Goal: Task Accomplishment & Management: Manage account settings

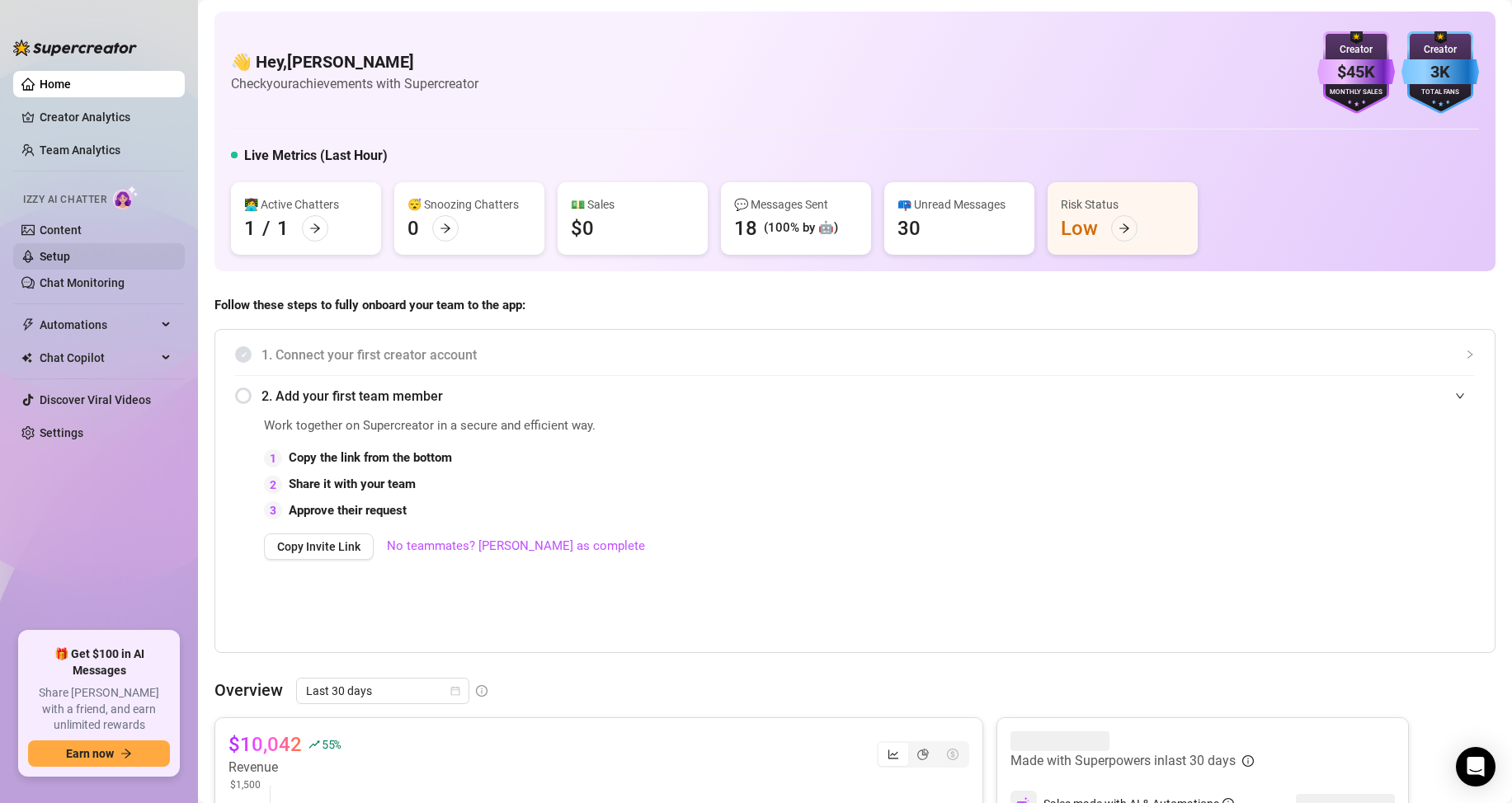
click at [70, 250] on link "Setup" at bounding box center [54, 256] width 30 height 13
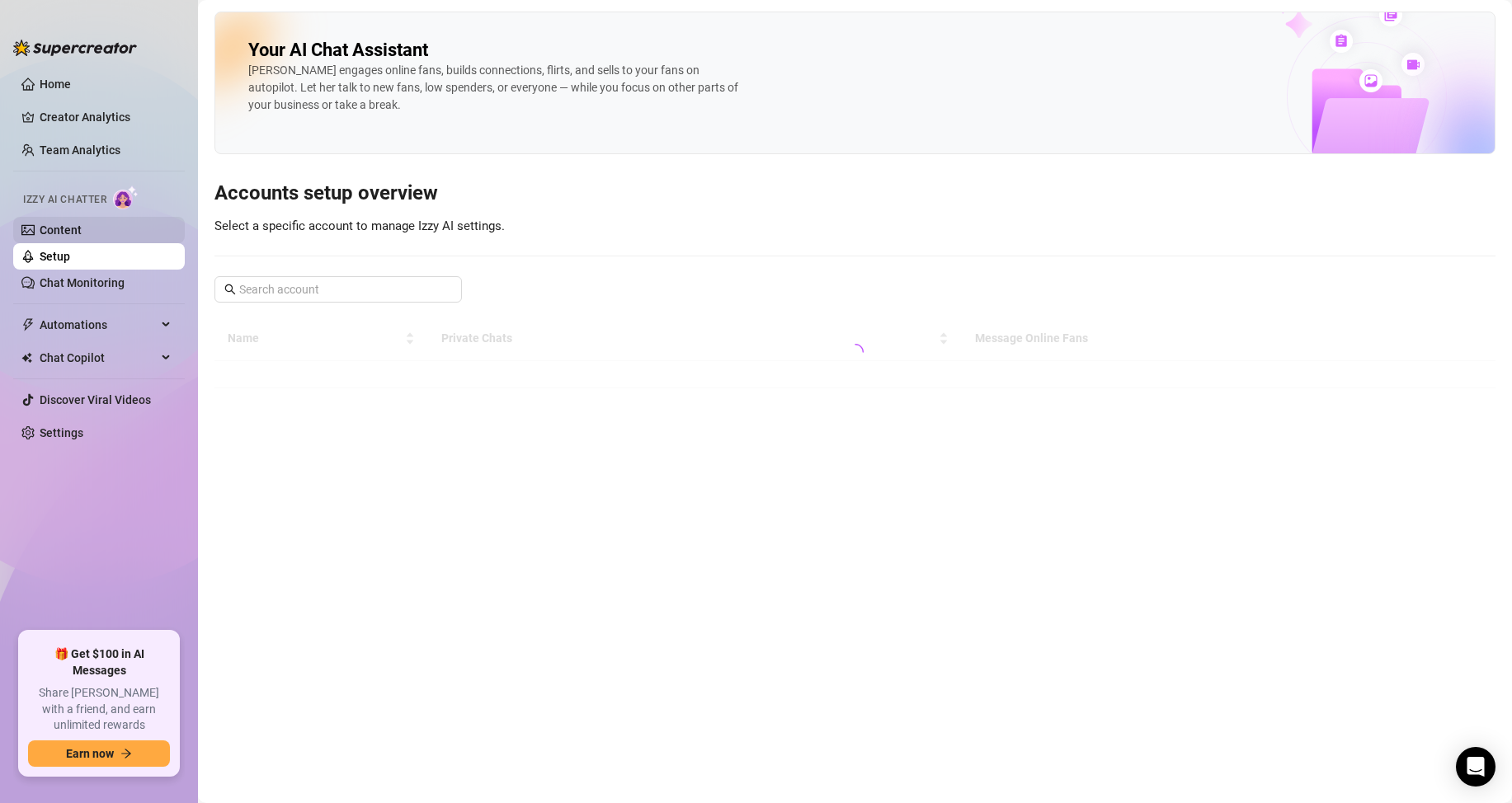
click at [78, 224] on link "Content" at bounding box center [60, 230] width 42 height 13
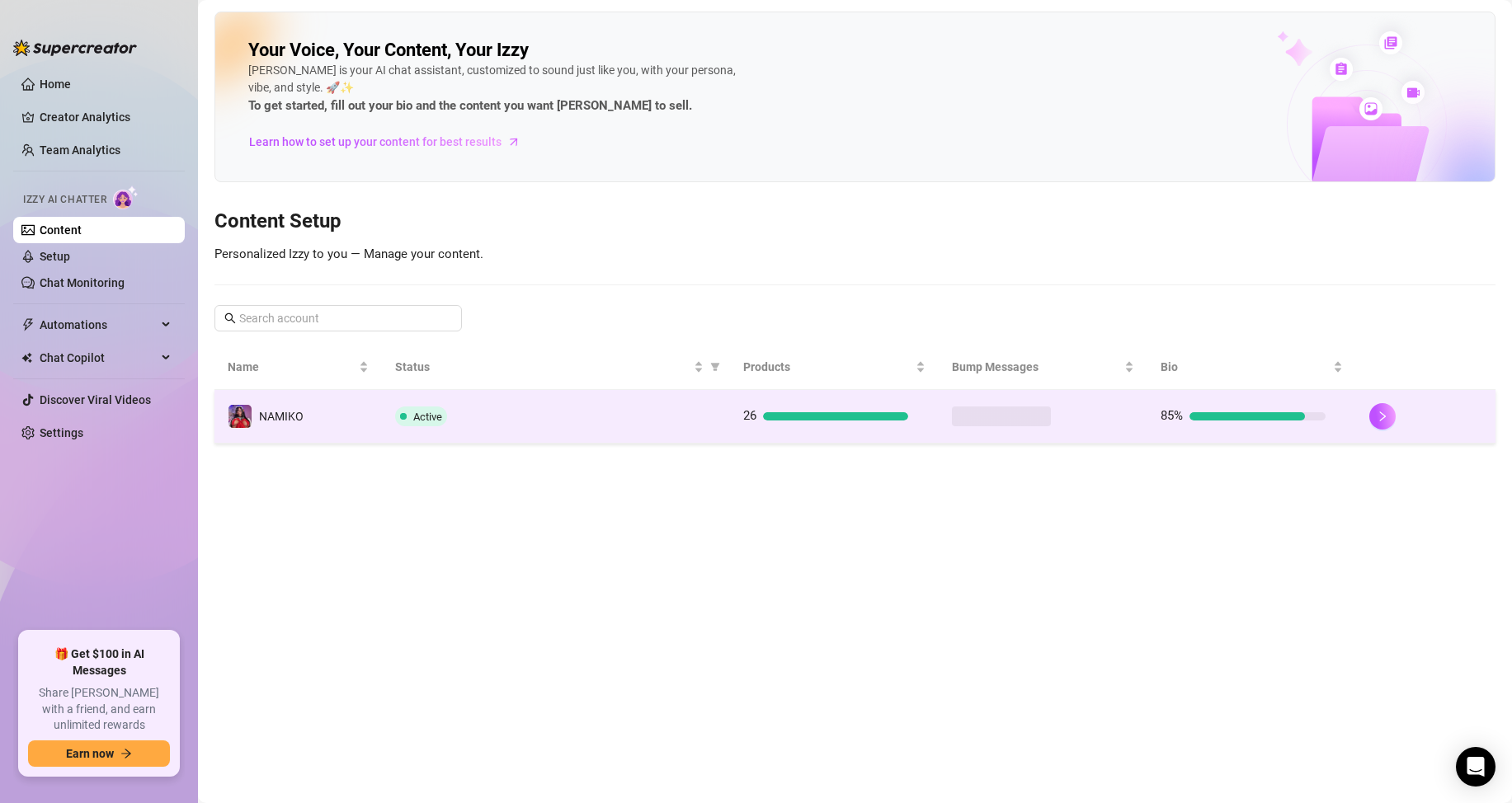
click at [536, 422] on div "Active" at bounding box center [556, 417] width 321 height 20
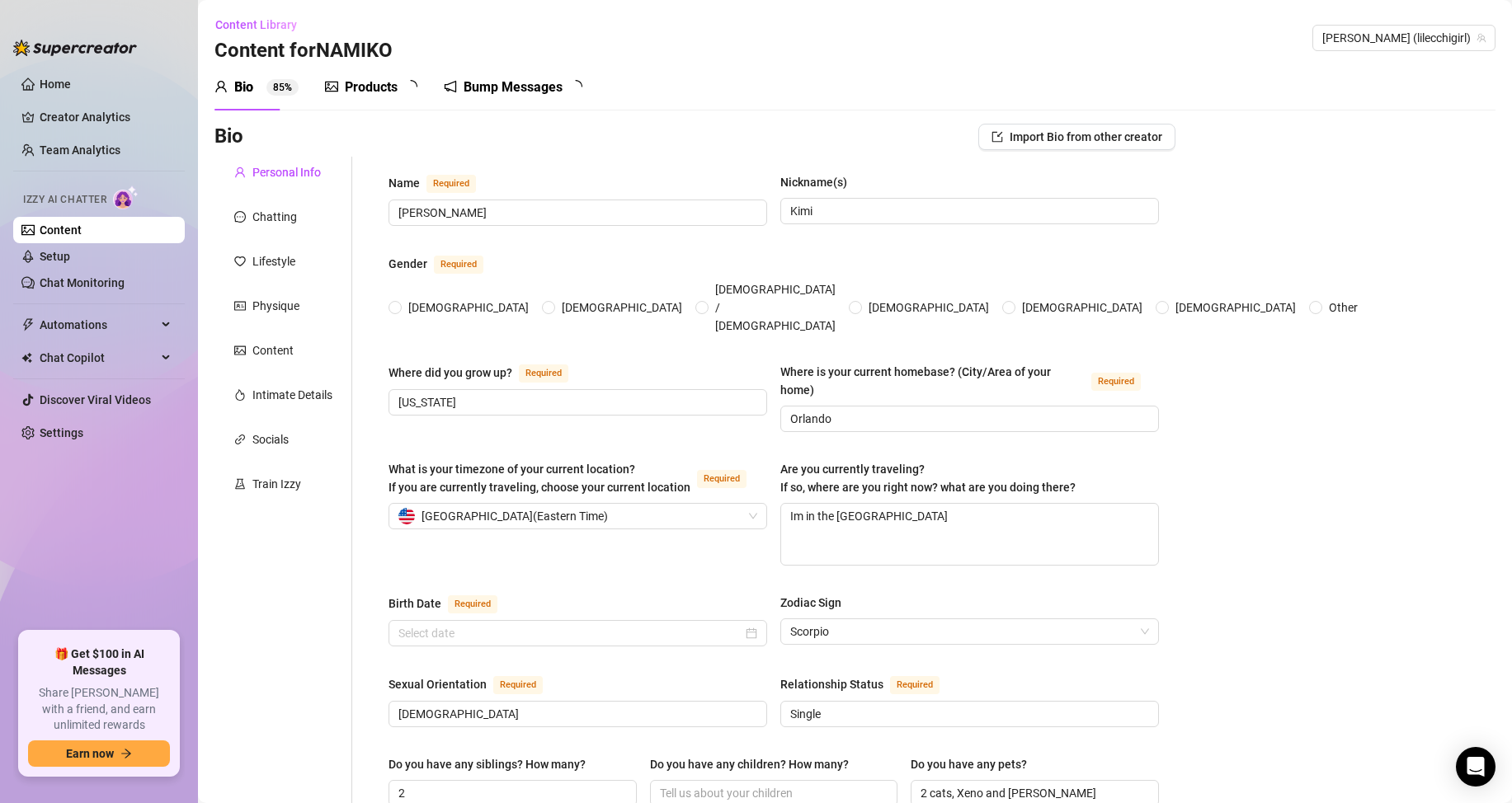
click at [500, 68] on div "Bump Messages" at bounding box center [513, 87] width 139 height 47
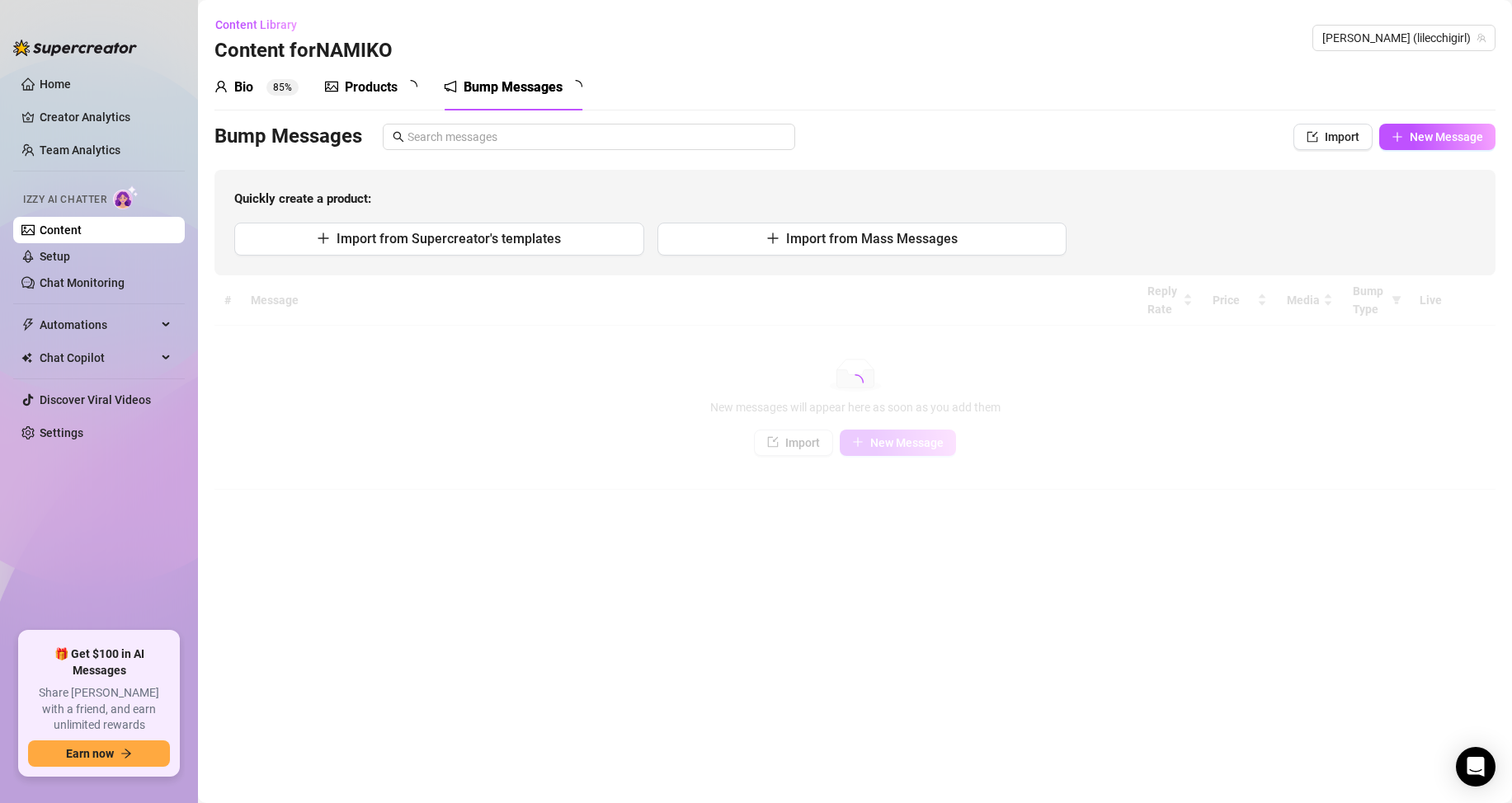
click at [503, 81] on div "Bump Messages" at bounding box center [513, 88] width 99 height 20
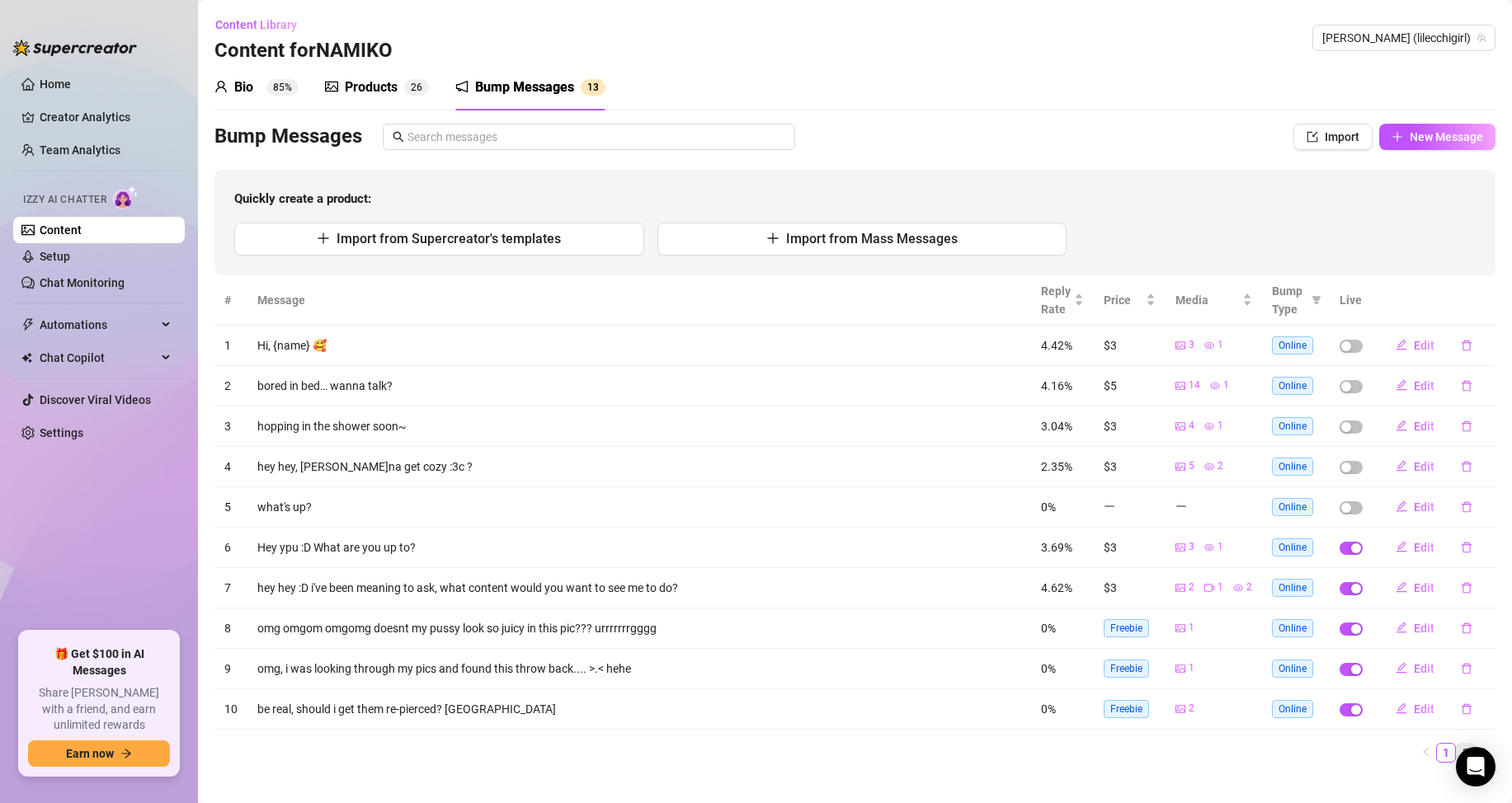
click at [1456, 751] on link "2" at bounding box center [1465, 753] width 18 height 18
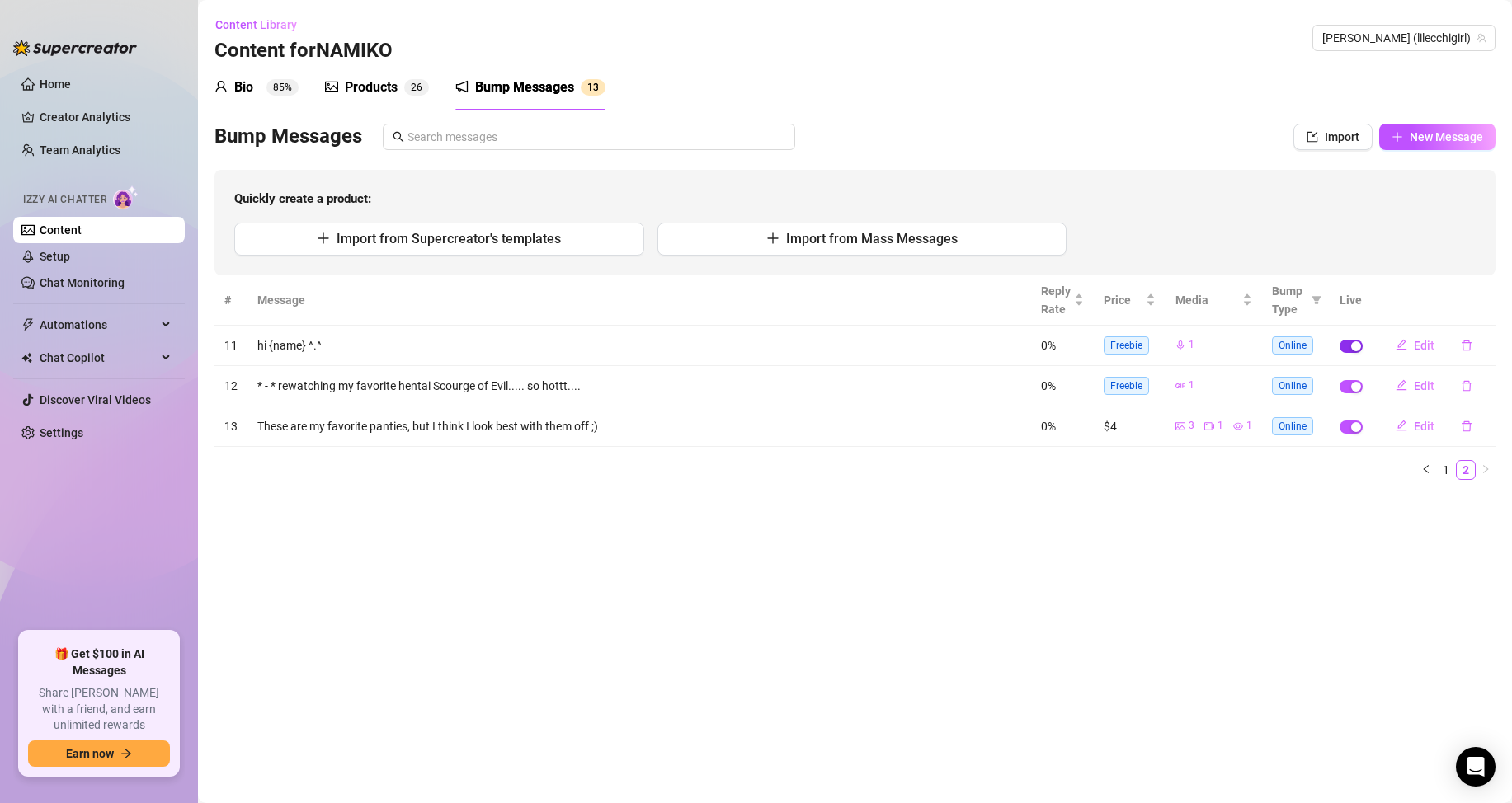
click at [1352, 345] on div "button" at bounding box center [1355, 346] width 10 height 10
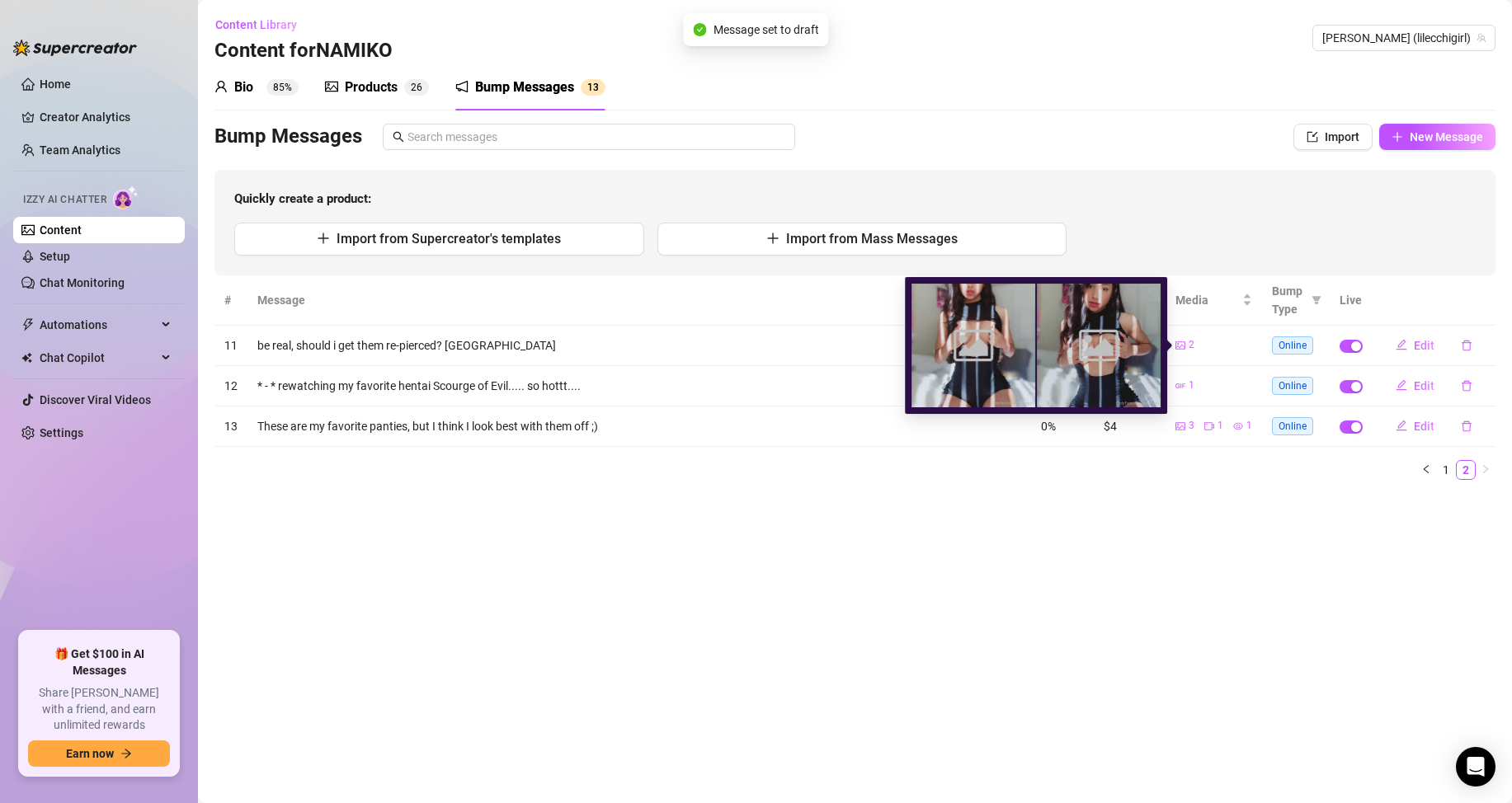
click at [1188, 341] on div "2" at bounding box center [1184, 345] width 19 height 16
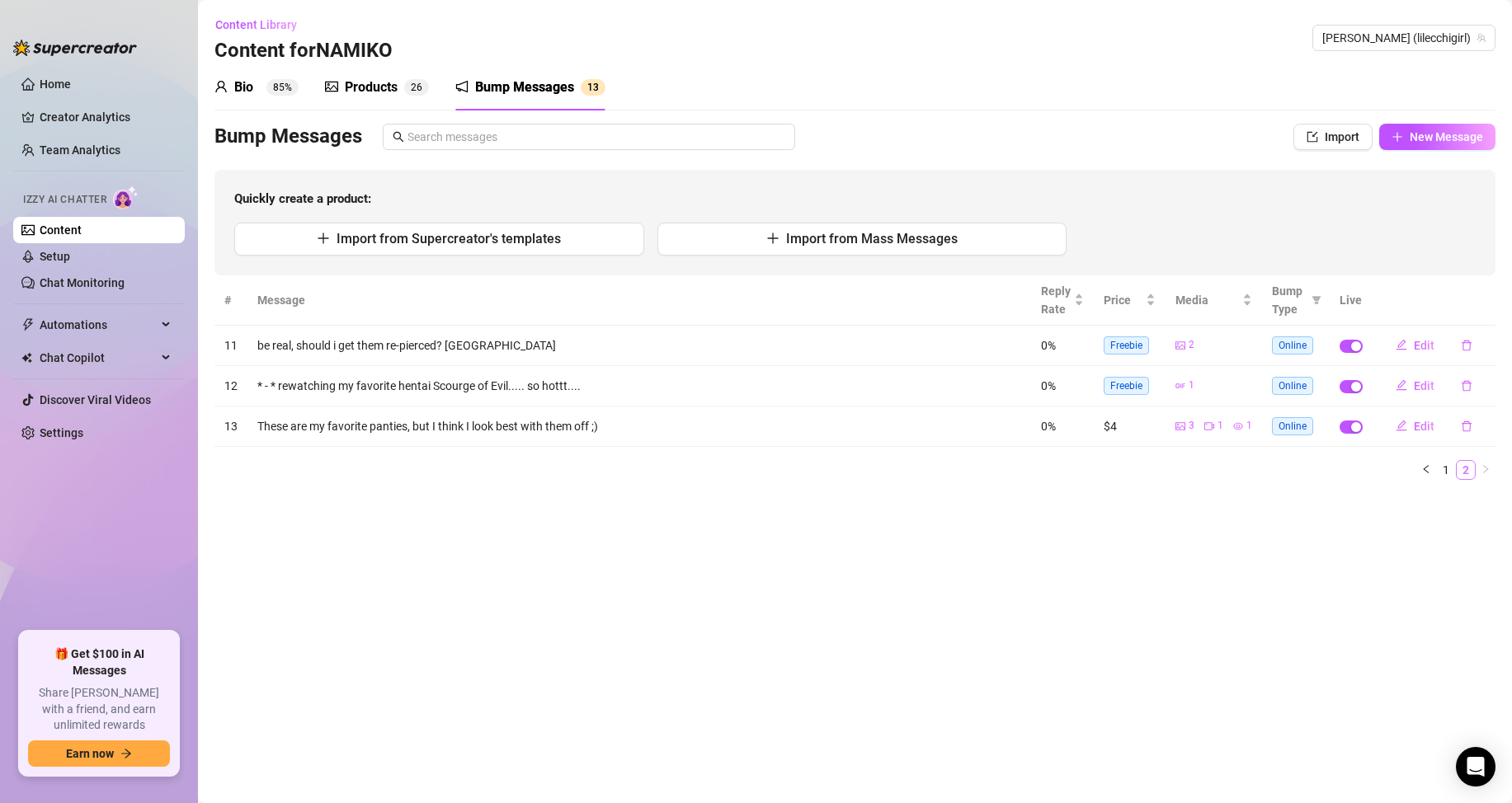
click at [1458, 473] on link "2" at bounding box center [1465, 470] width 18 height 18
click at [1444, 466] on link "1" at bounding box center [1445, 470] width 18 height 18
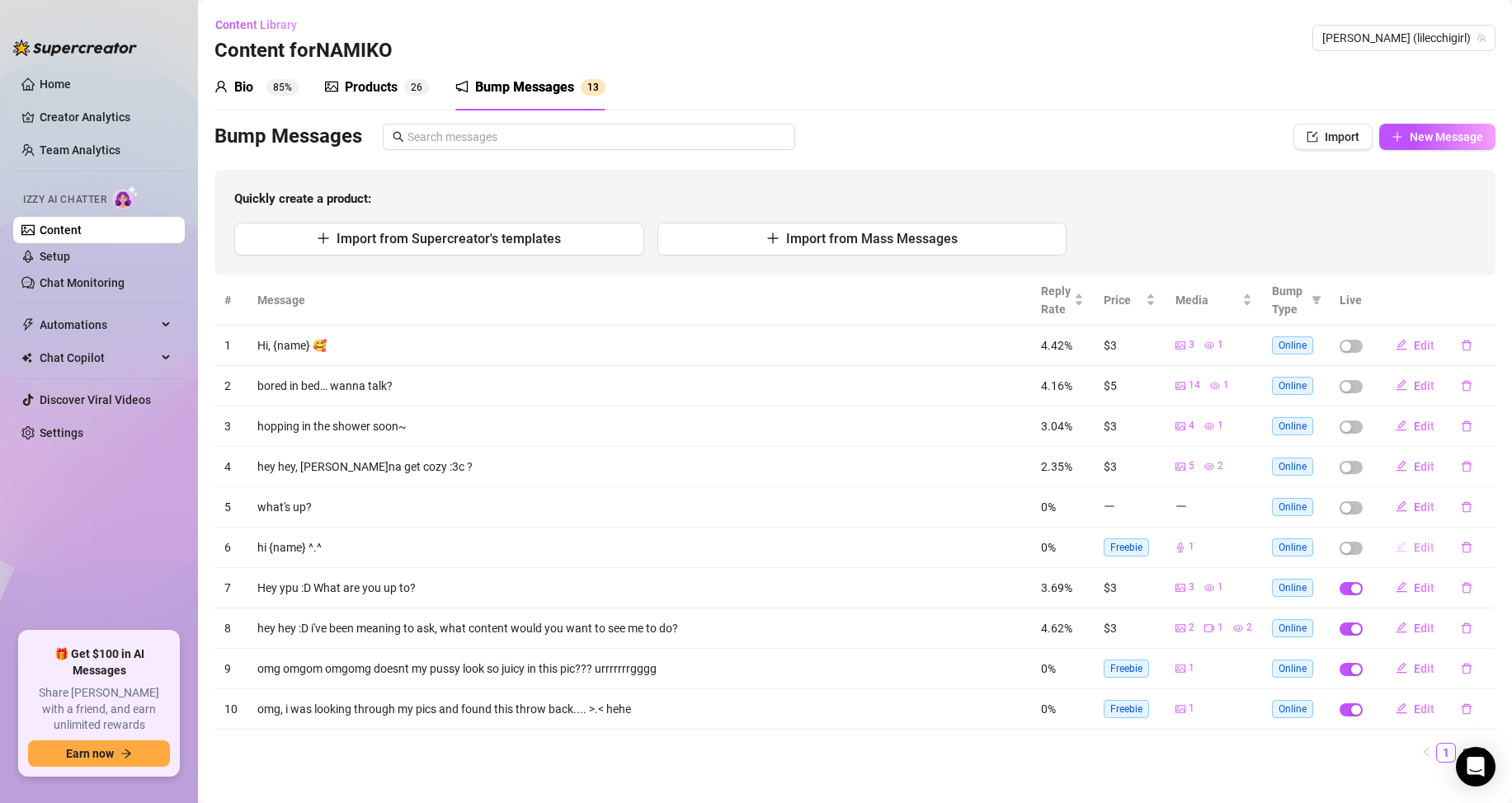
click at [1413, 541] on span "Edit" at bounding box center [1423, 548] width 21 height 13
type textarea "hi {name} ^.^"
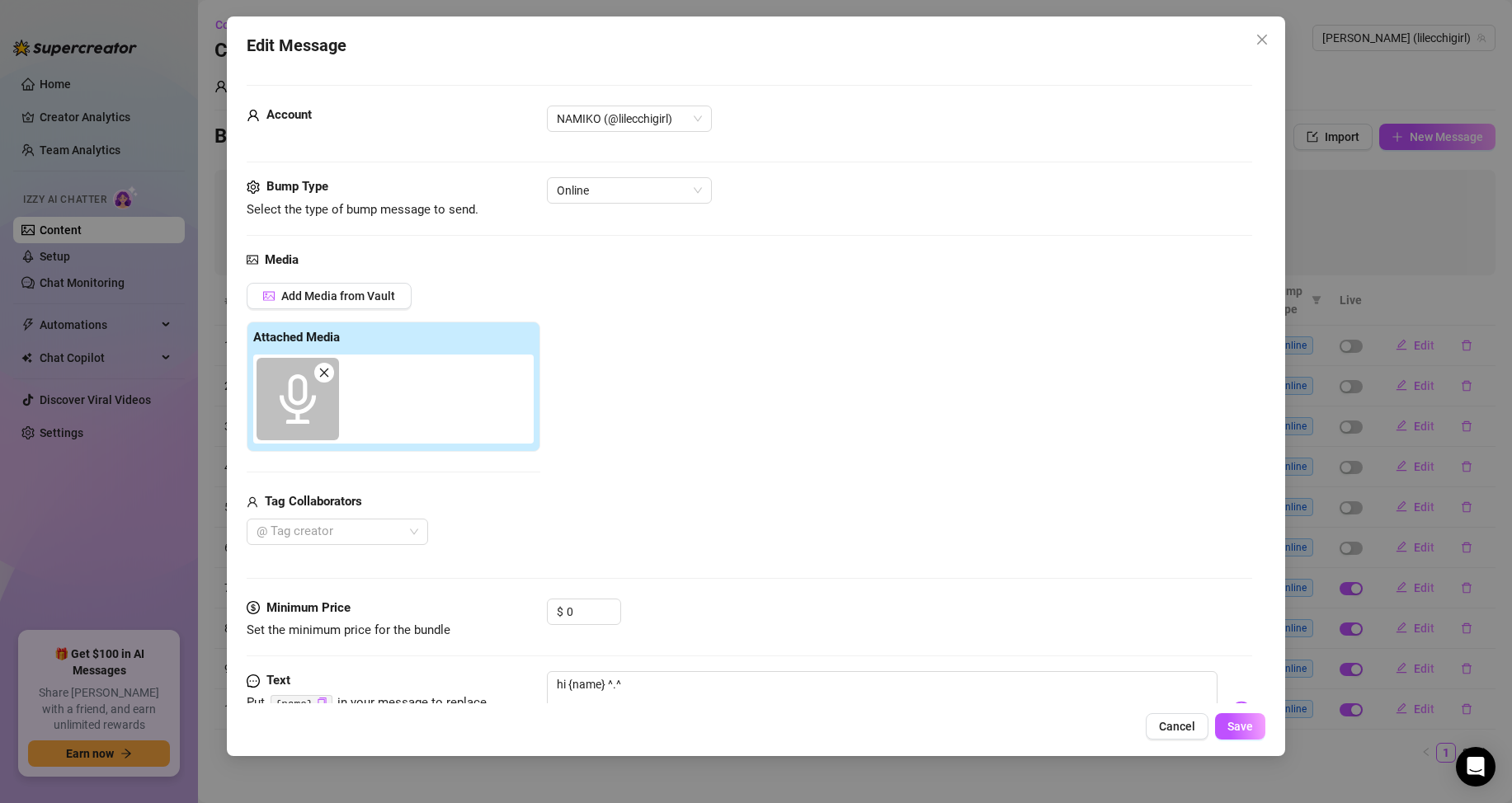
click at [324, 364] on span at bounding box center [324, 373] width 20 height 20
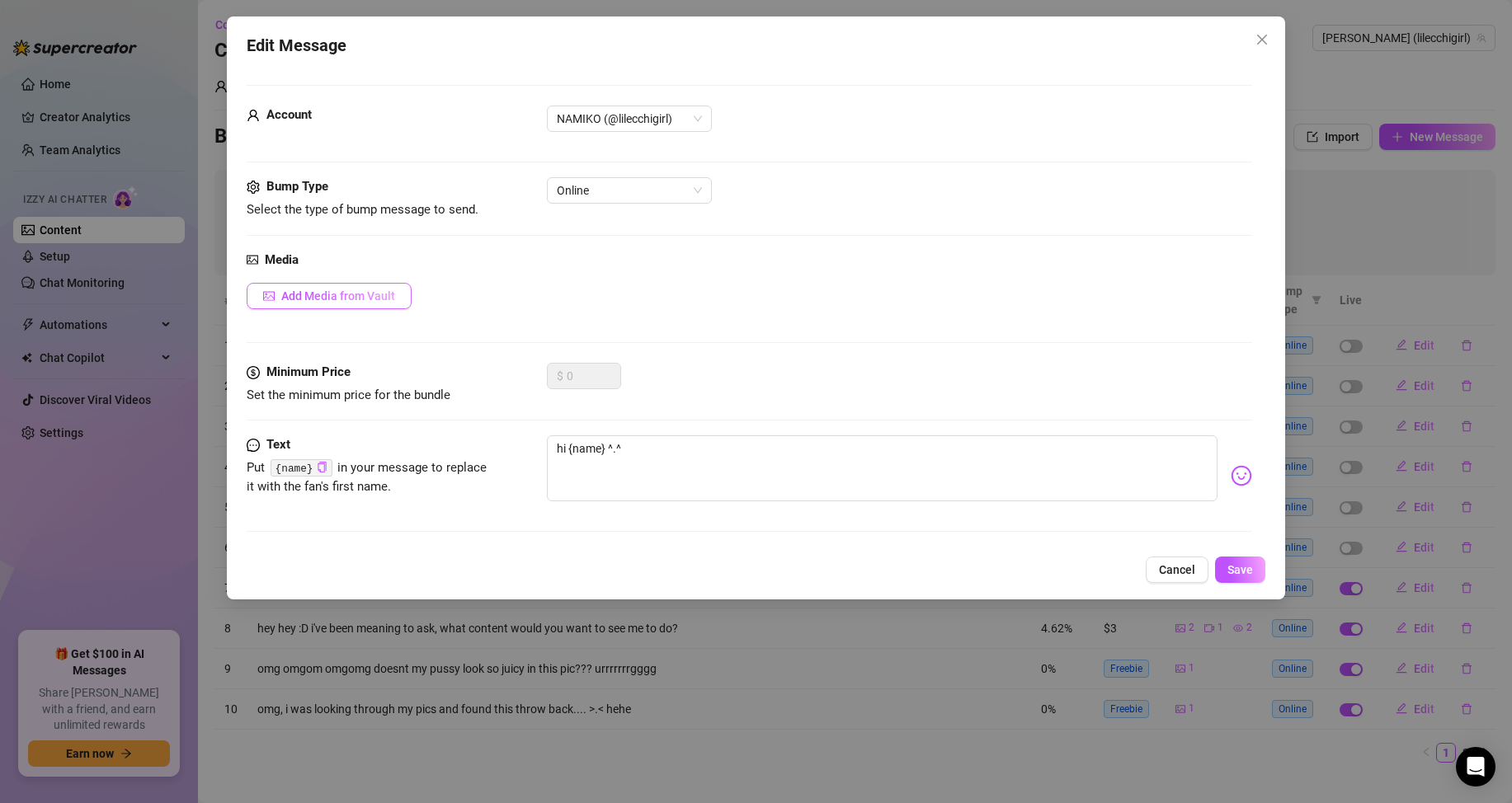
click at [310, 287] on button "Add Media from Vault" at bounding box center [328, 296] width 165 height 26
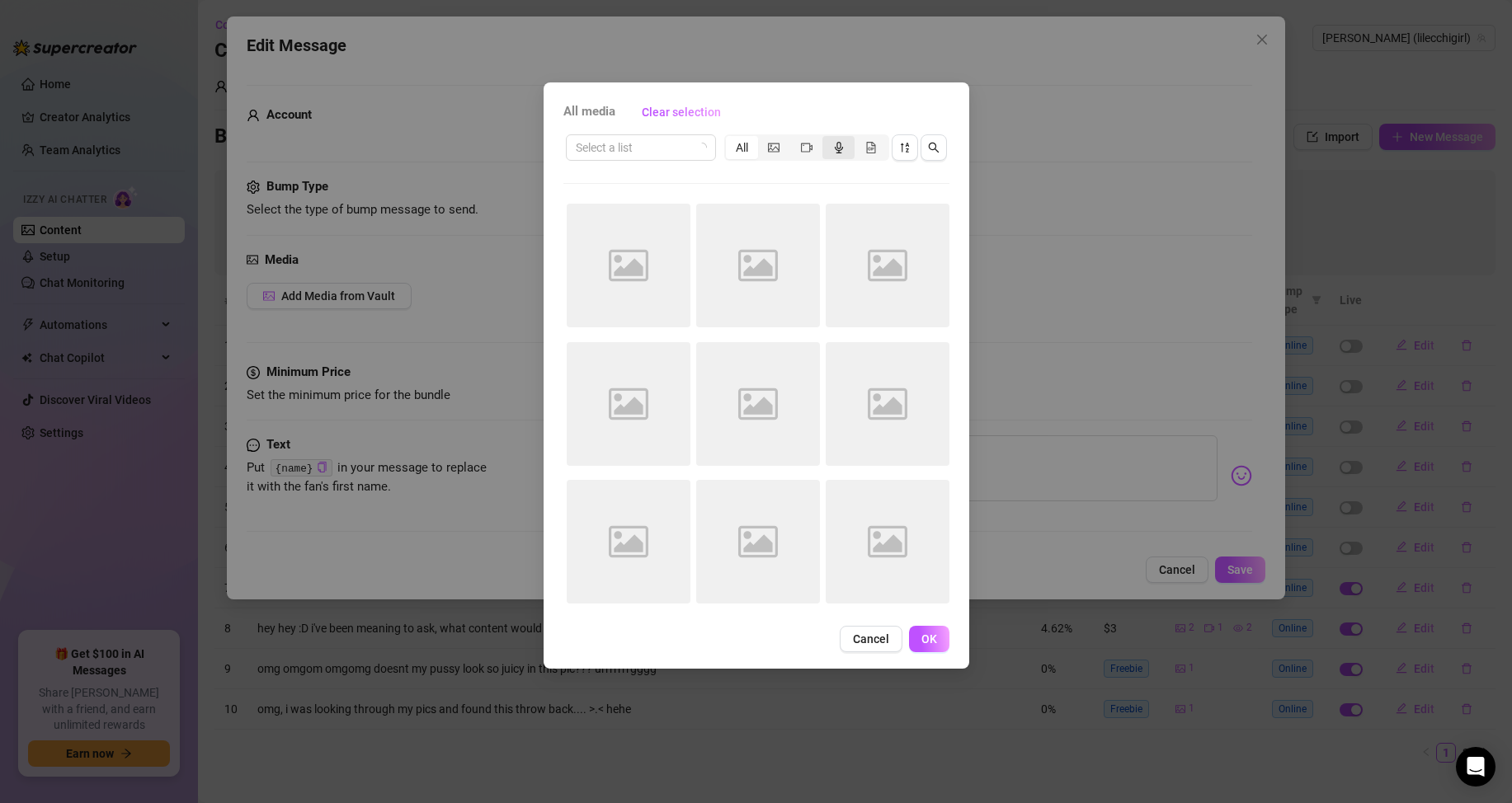
click at [836, 150] on icon "audio" at bounding box center [839, 147] width 12 height 12
click at [827, 139] on input "segmented control" at bounding box center [827, 139] width 0 height 0
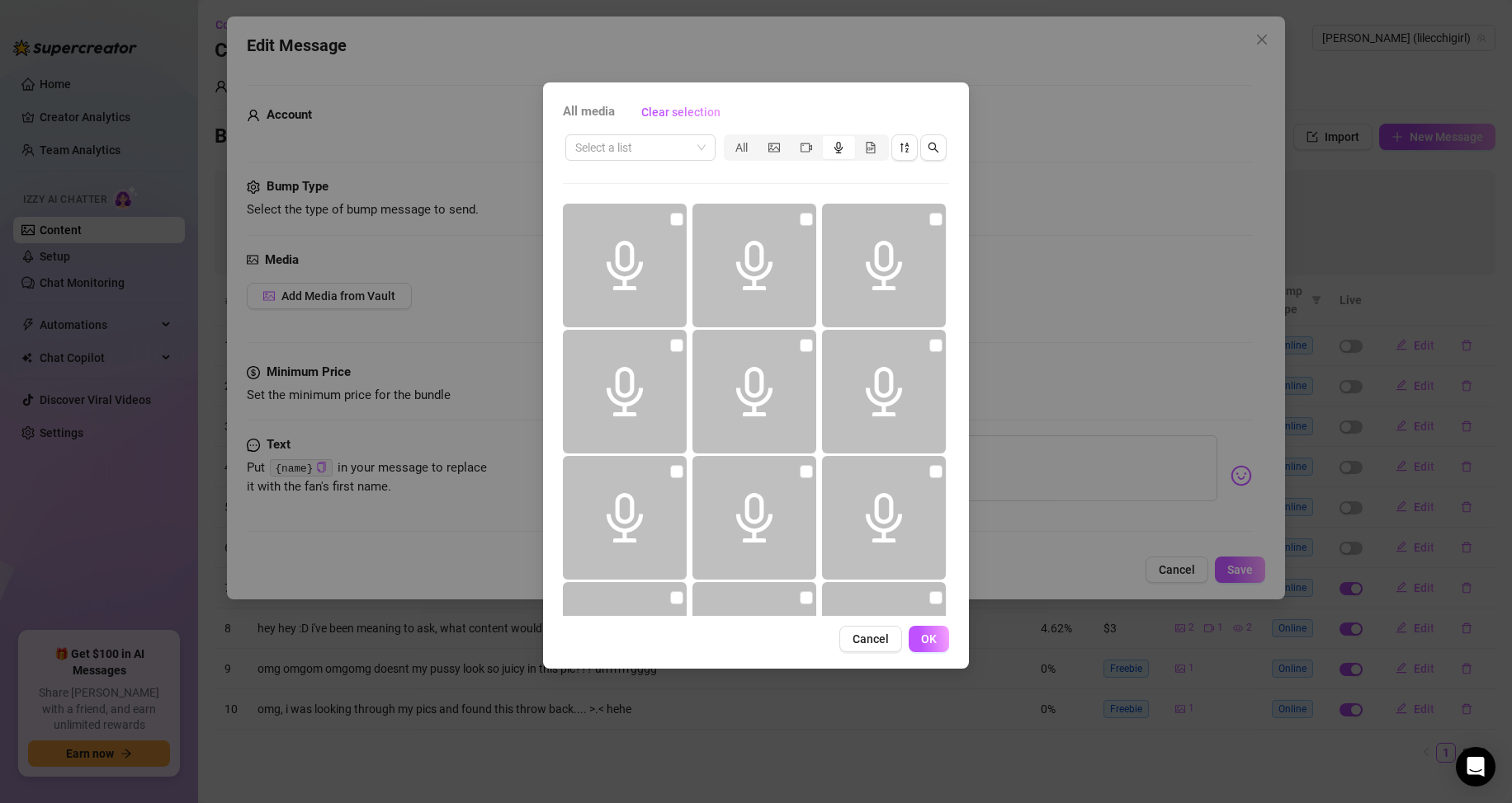
click at [630, 276] on icon "audio" at bounding box center [625, 266] width 37 height 49
click at [576, 203] on span at bounding box center [625, 266] width 124 height 124
checkbox input "false"
click at [751, 141] on div "All" at bounding box center [740, 147] width 32 height 23
click at [730, 139] on input "All" at bounding box center [730, 139] width 0 height 0
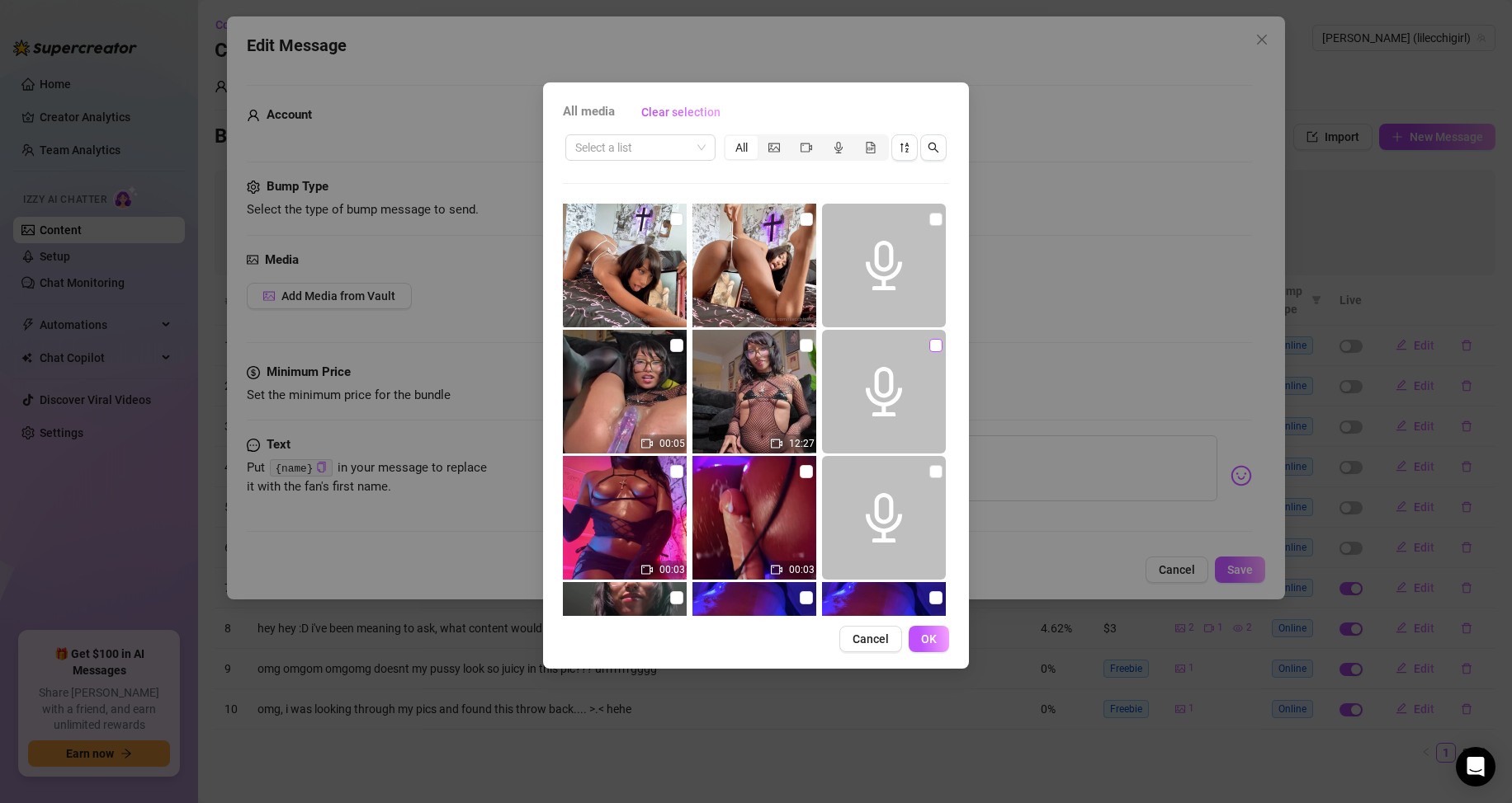
click at [929, 339] on input "checkbox" at bounding box center [936, 345] width 13 height 13
checkbox input "true"
click at [923, 631] on button "OK" at bounding box center [929, 639] width 40 height 26
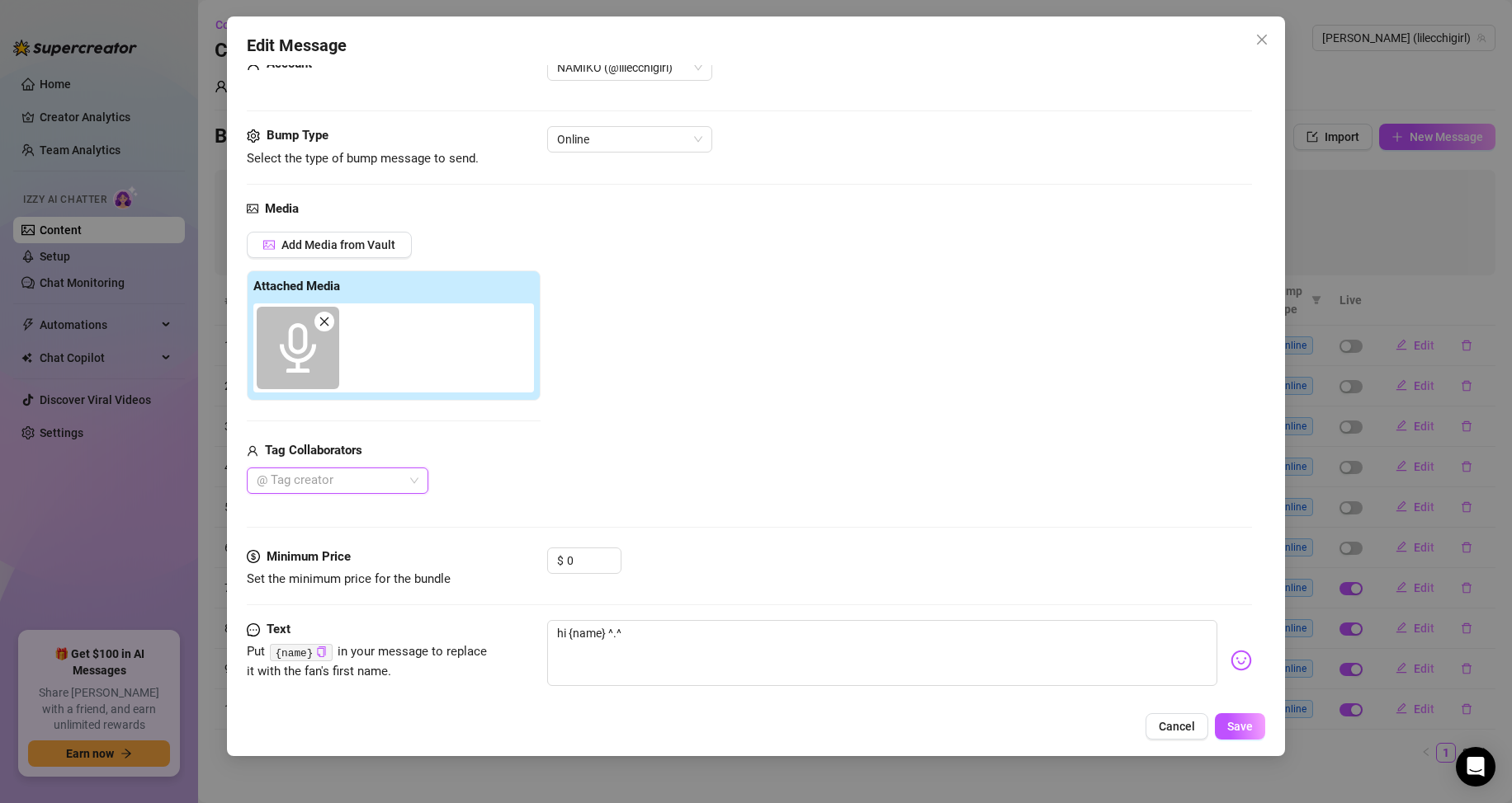
scroll to position [78, 0]
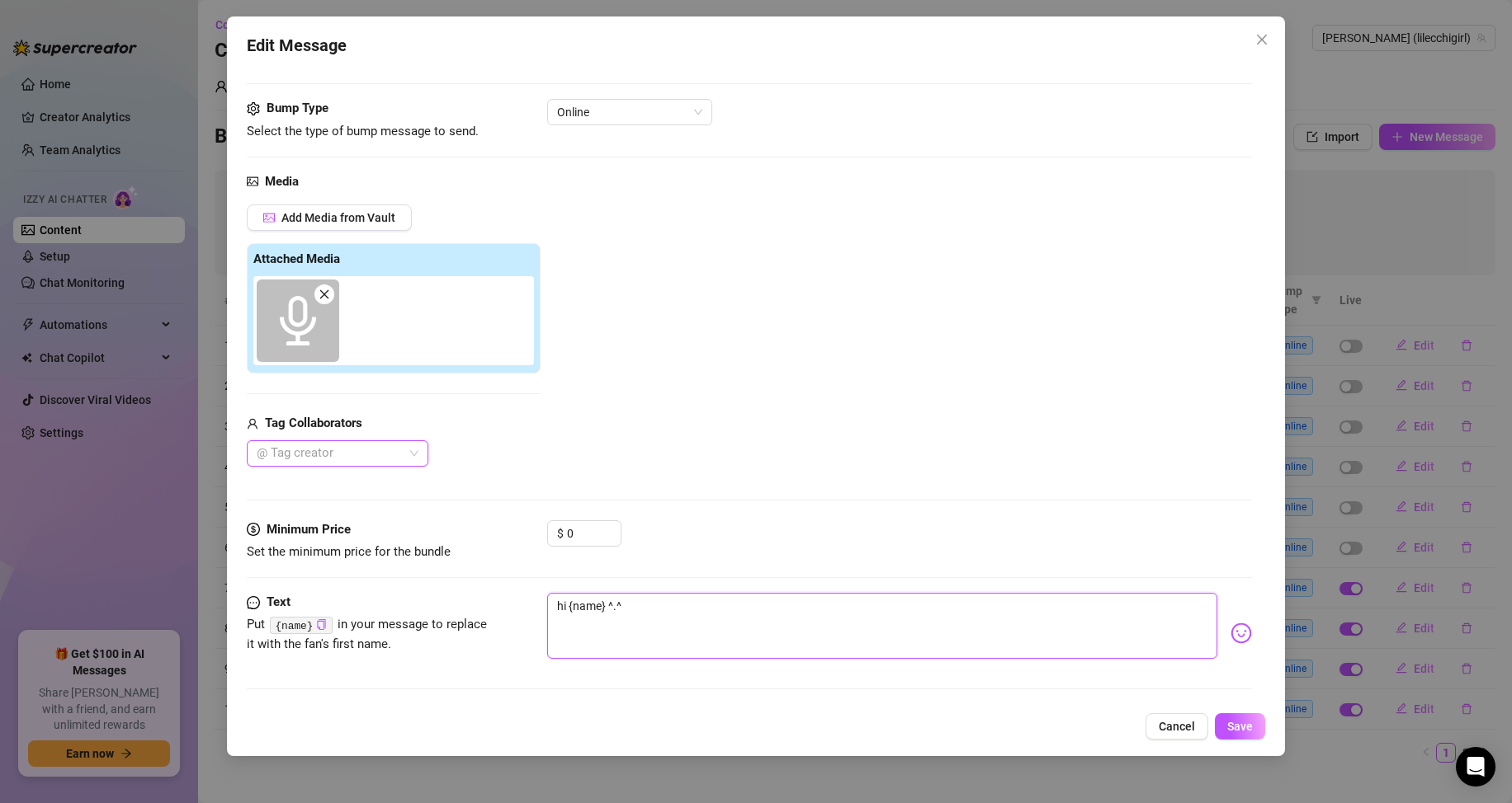
click at [696, 616] on textarea "hi {name} ^.^" at bounding box center [882, 626] width 670 height 66
click at [1232, 723] on span "Save" at bounding box center [1240, 726] width 26 height 13
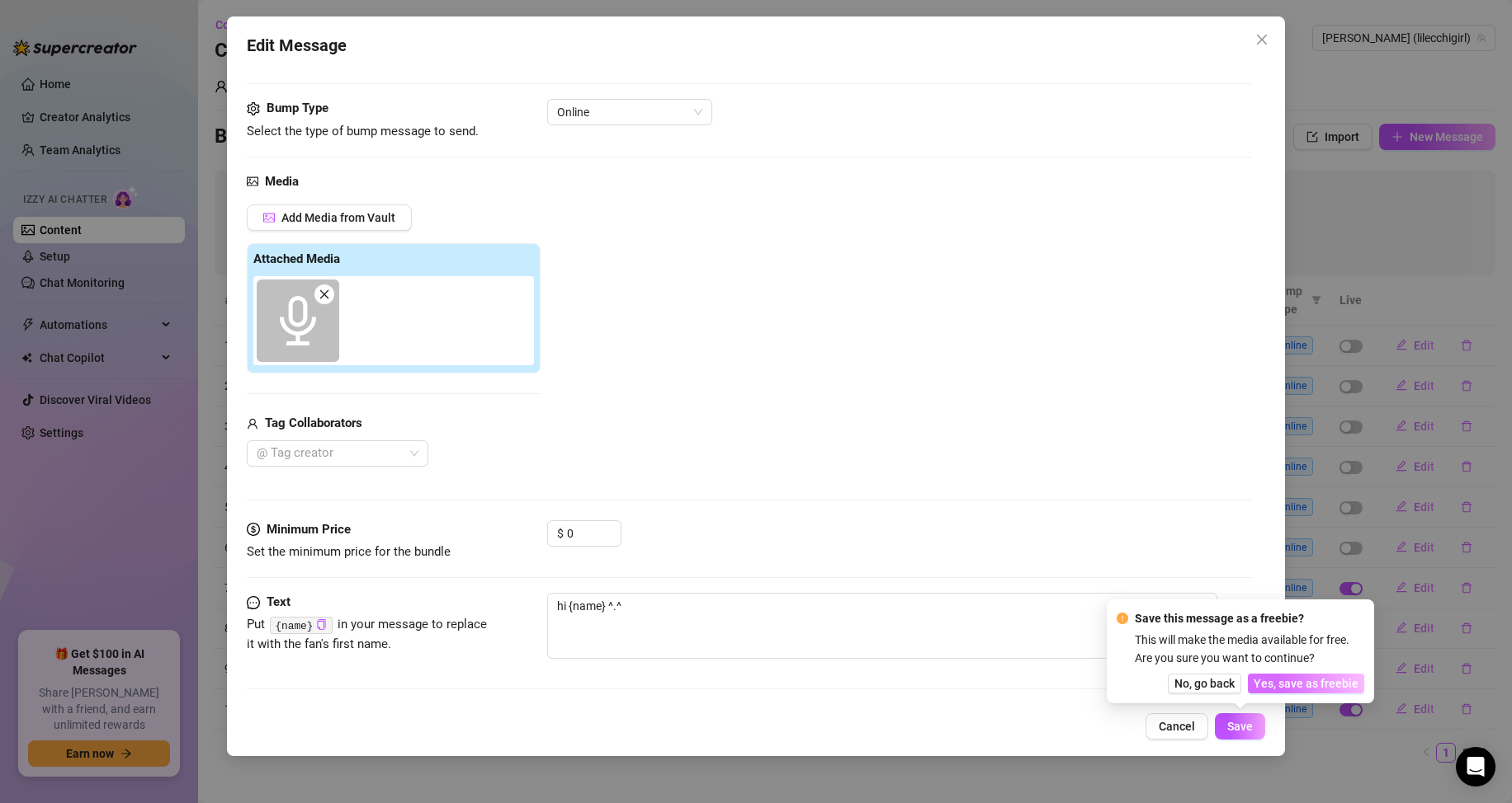
click at [1287, 675] on button "Yes, save as freebie" at bounding box center [1306, 683] width 116 height 20
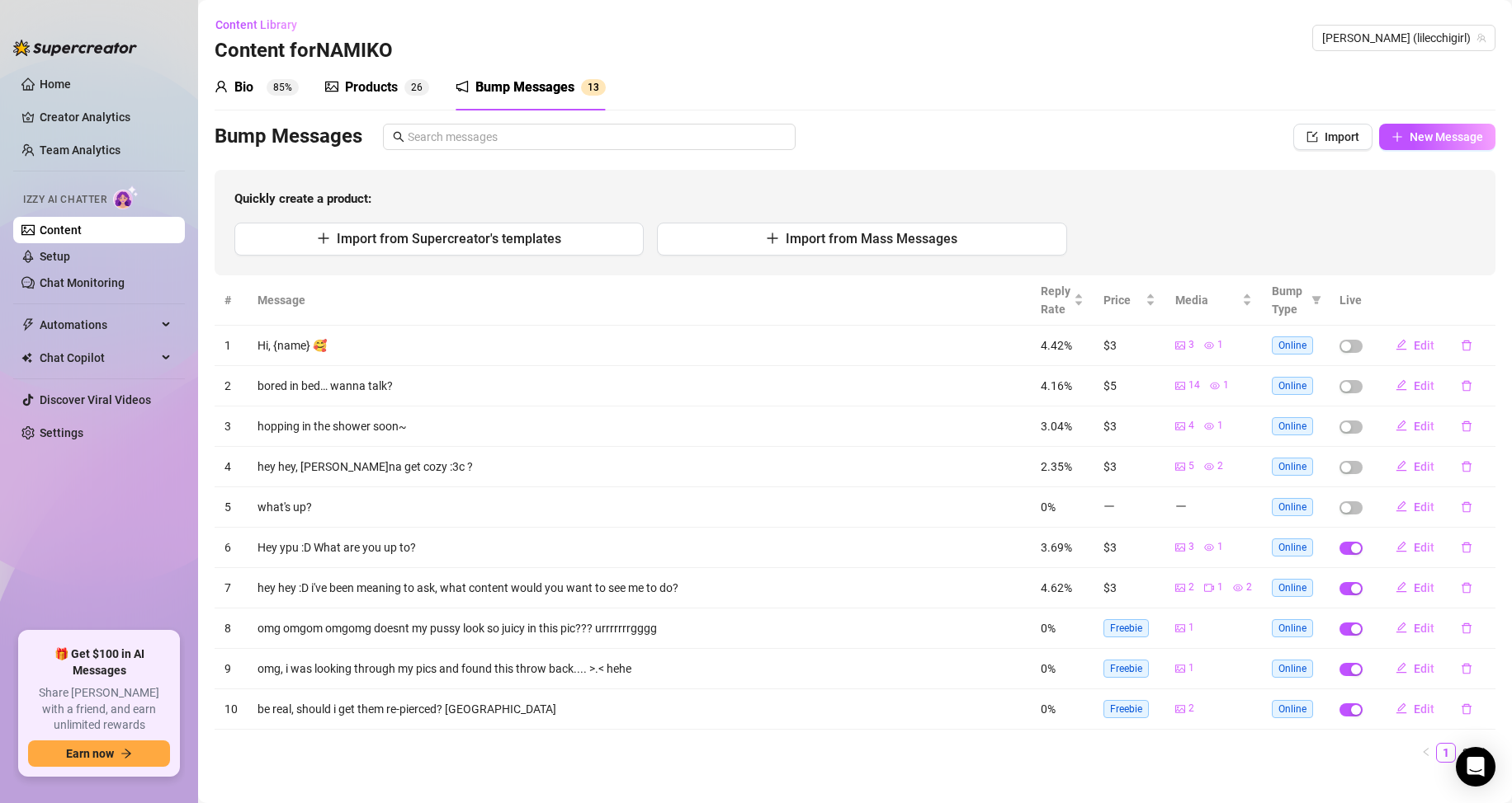
click at [237, 78] on div "Bio" at bounding box center [244, 88] width 19 height 20
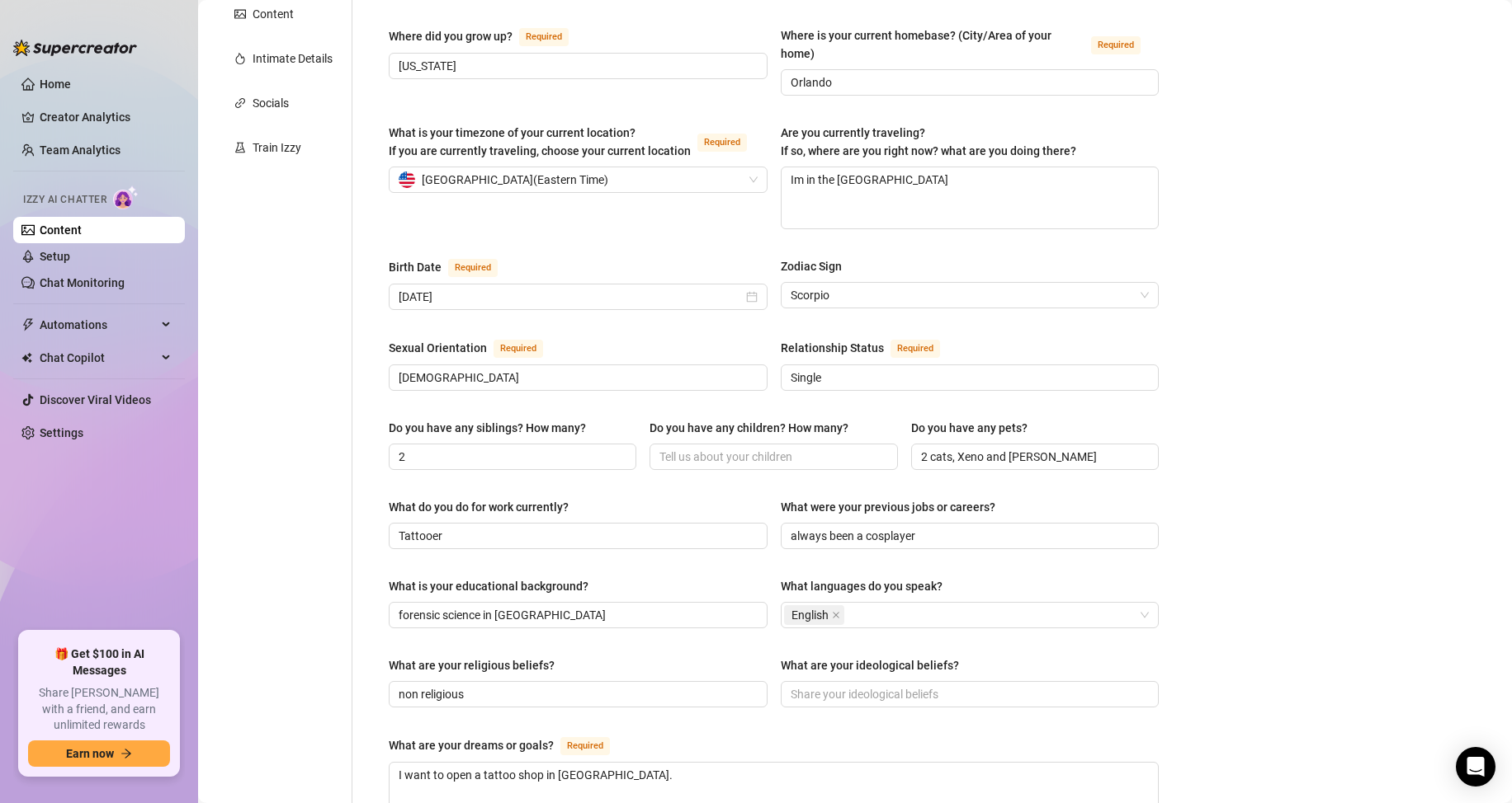
scroll to position [330, 0]
